Goal: Check status: Check status

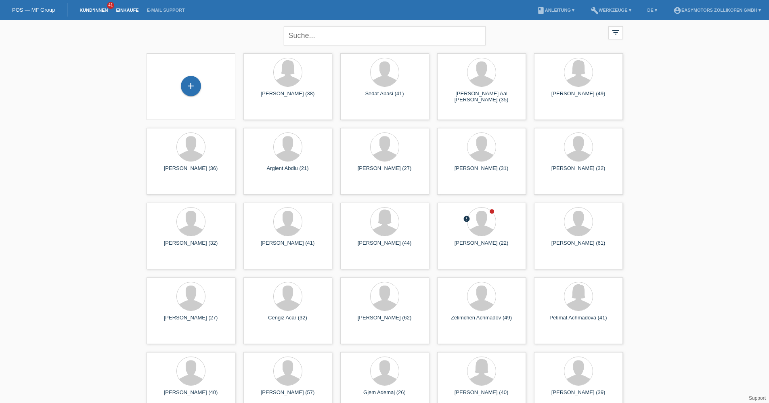
click at [128, 10] on link "Einkäufe" at bounding box center [127, 10] width 31 height 5
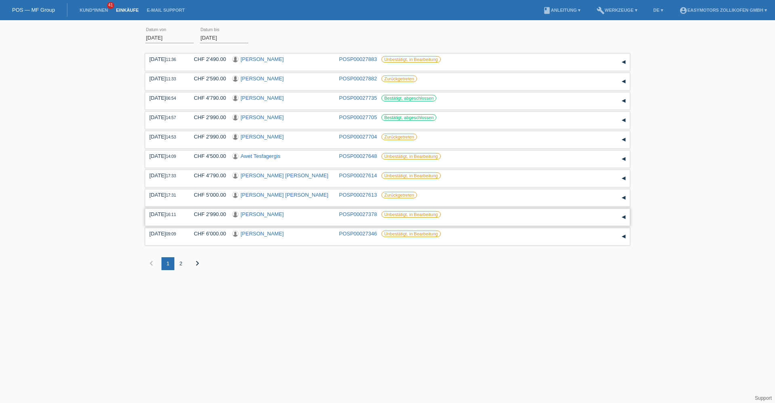
click at [256, 212] on link "[PERSON_NAME]" at bounding box center [262, 214] width 43 height 6
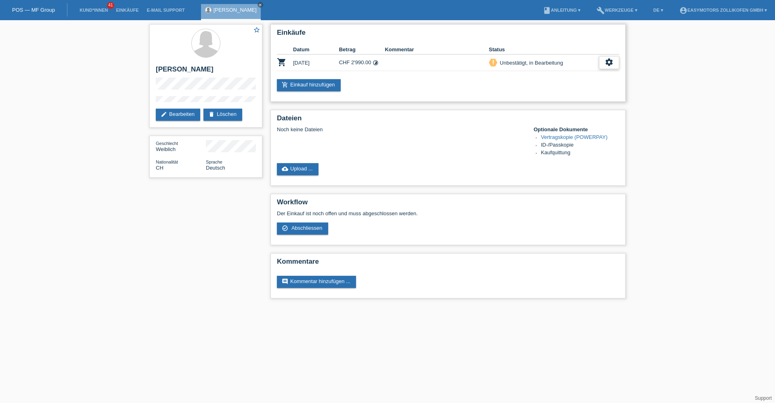
click at [600, 65] on div "settings" at bounding box center [609, 62] width 20 height 13
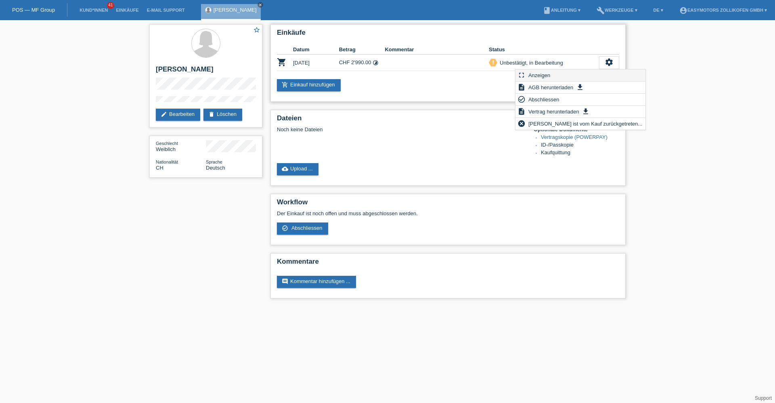
click at [578, 77] on div "fullscreen Anzeigen" at bounding box center [581, 75] width 130 height 12
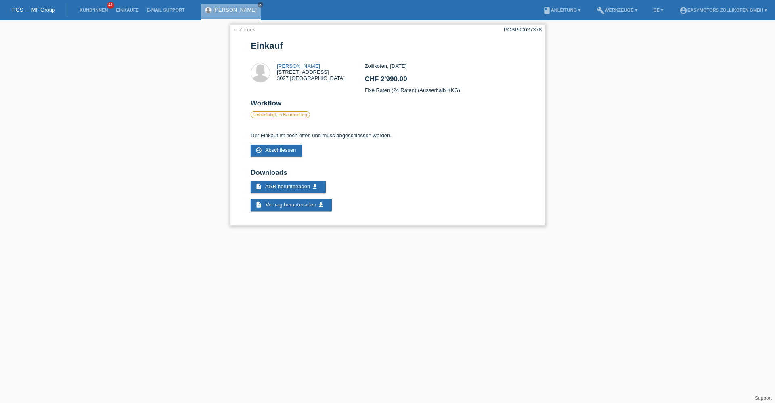
click at [252, 30] on link "← Zurück" at bounding box center [244, 30] width 23 height 6
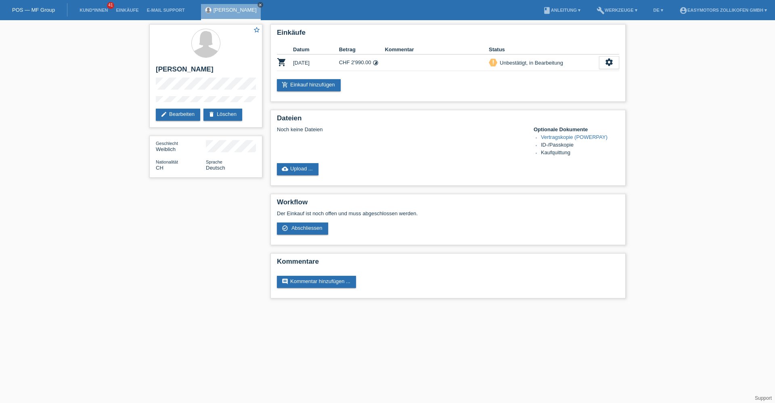
click at [258, 4] on icon "close" at bounding box center [260, 5] width 4 height 4
click at [124, 8] on link "Einkäufe" at bounding box center [127, 10] width 31 height 5
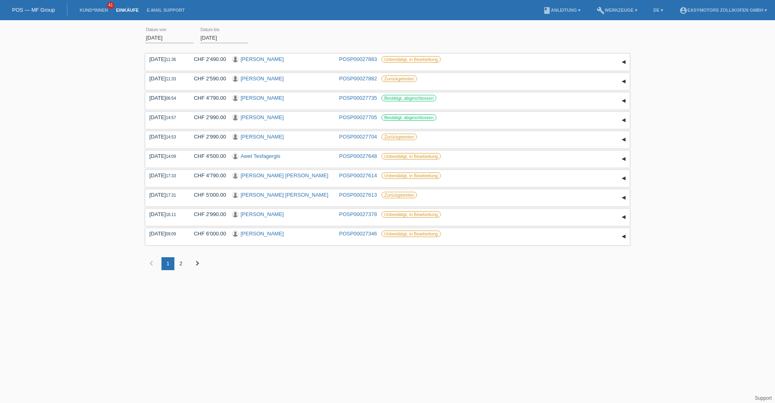
click at [38, 12] on link "POS — MF Group" at bounding box center [33, 10] width 43 height 6
